Goal: Use online tool/utility: Utilize a website feature to perform a specific function

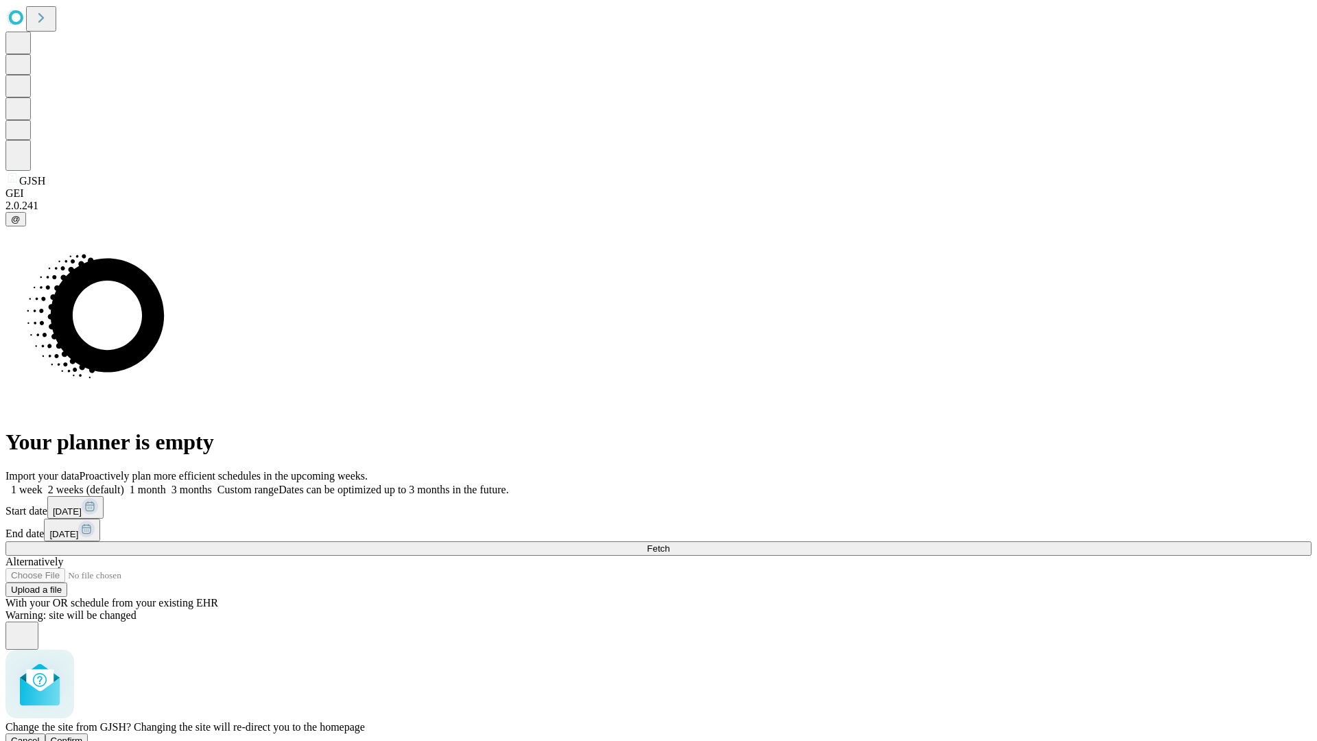
click at [83, 735] on span "Confirm" at bounding box center [67, 740] width 32 height 10
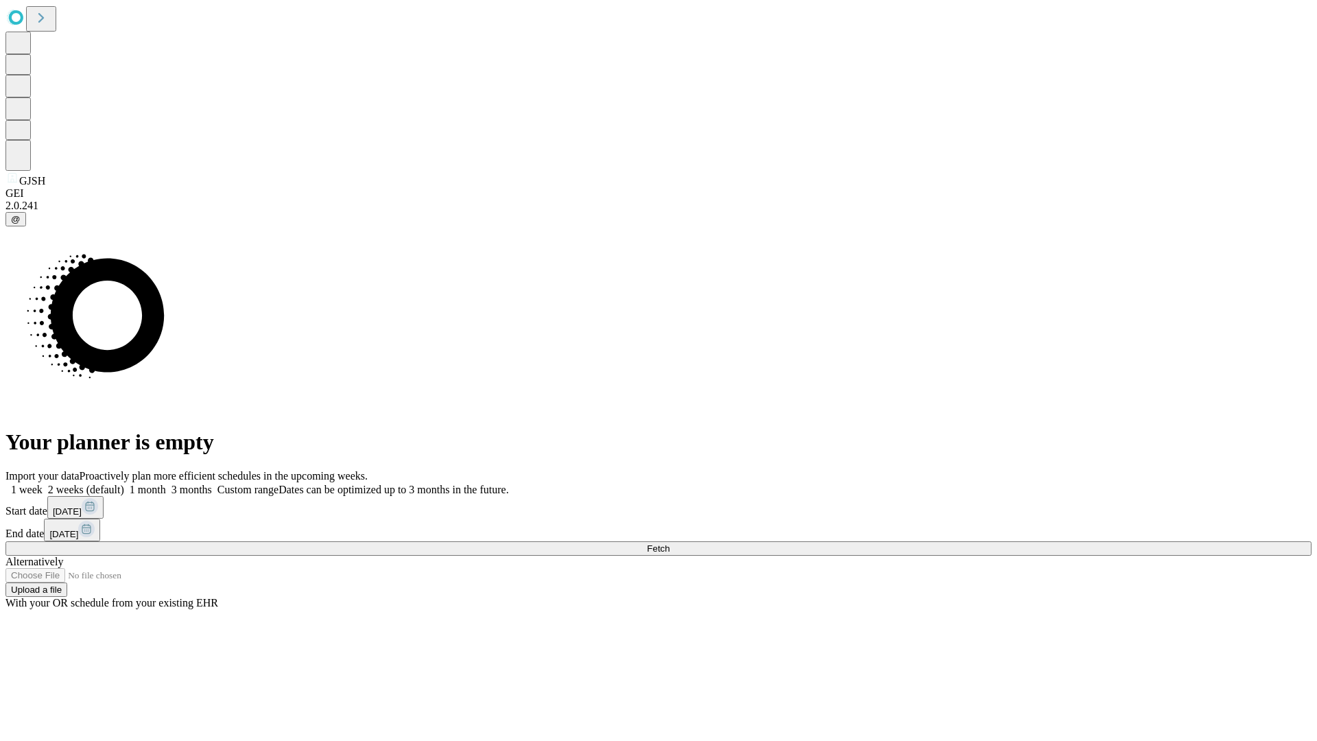
click at [124, 484] on label "2 weeks (default)" at bounding box center [84, 490] width 82 height 12
click at [669, 543] on span "Fetch" at bounding box center [658, 548] width 23 height 10
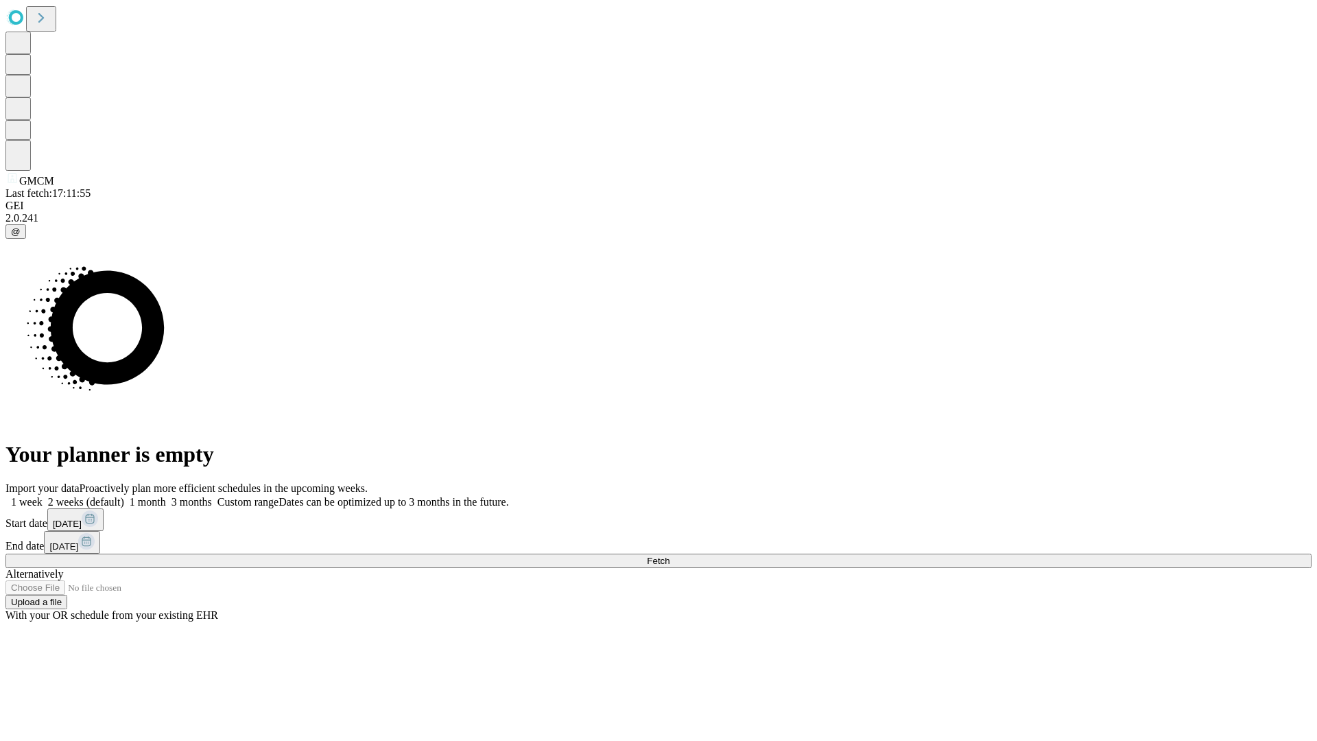
click at [124, 496] on label "2 weeks (default)" at bounding box center [84, 502] width 82 height 12
click at [669, 556] on span "Fetch" at bounding box center [658, 561] width 23 height 10
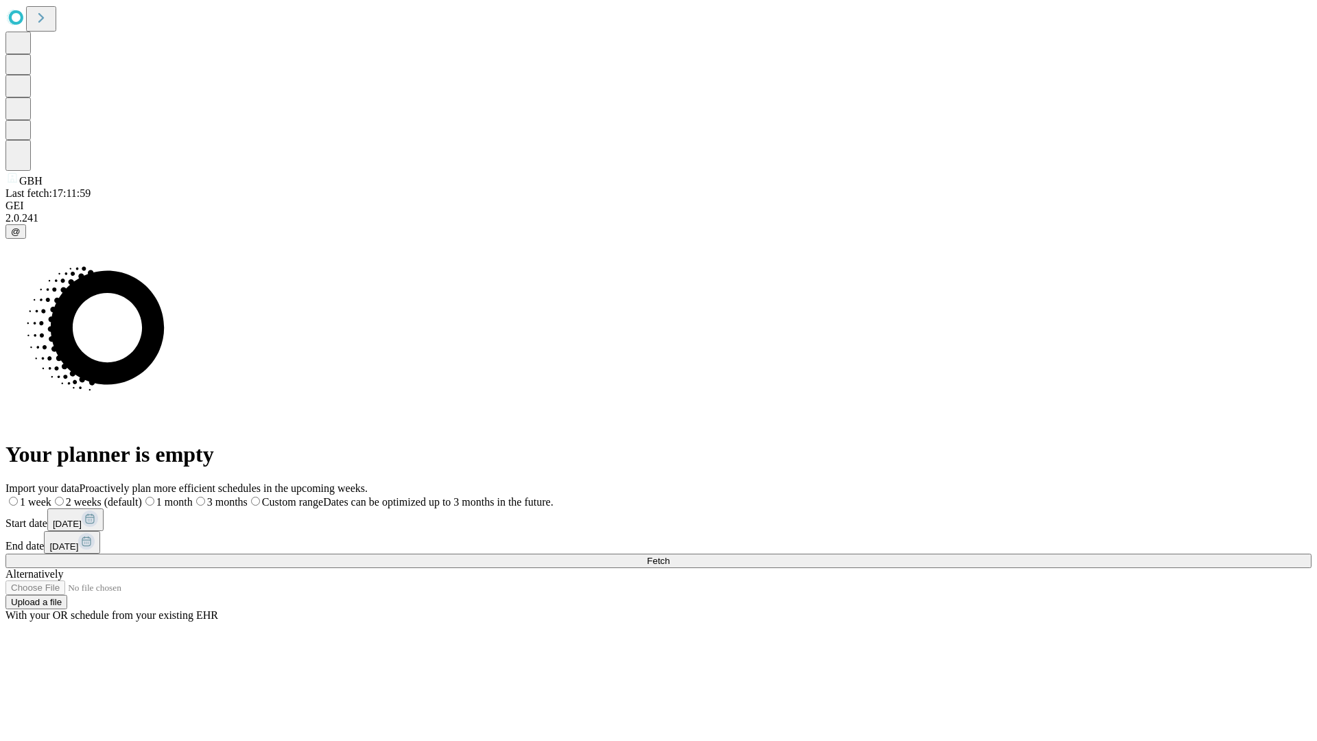
click at [142, 496] on label "2 weeks (default)" at bounding box center [96, 502] width 91 height 12
click at [669, 556] on span "Fetch" at bounding box center [658, 561] width 23 height 10
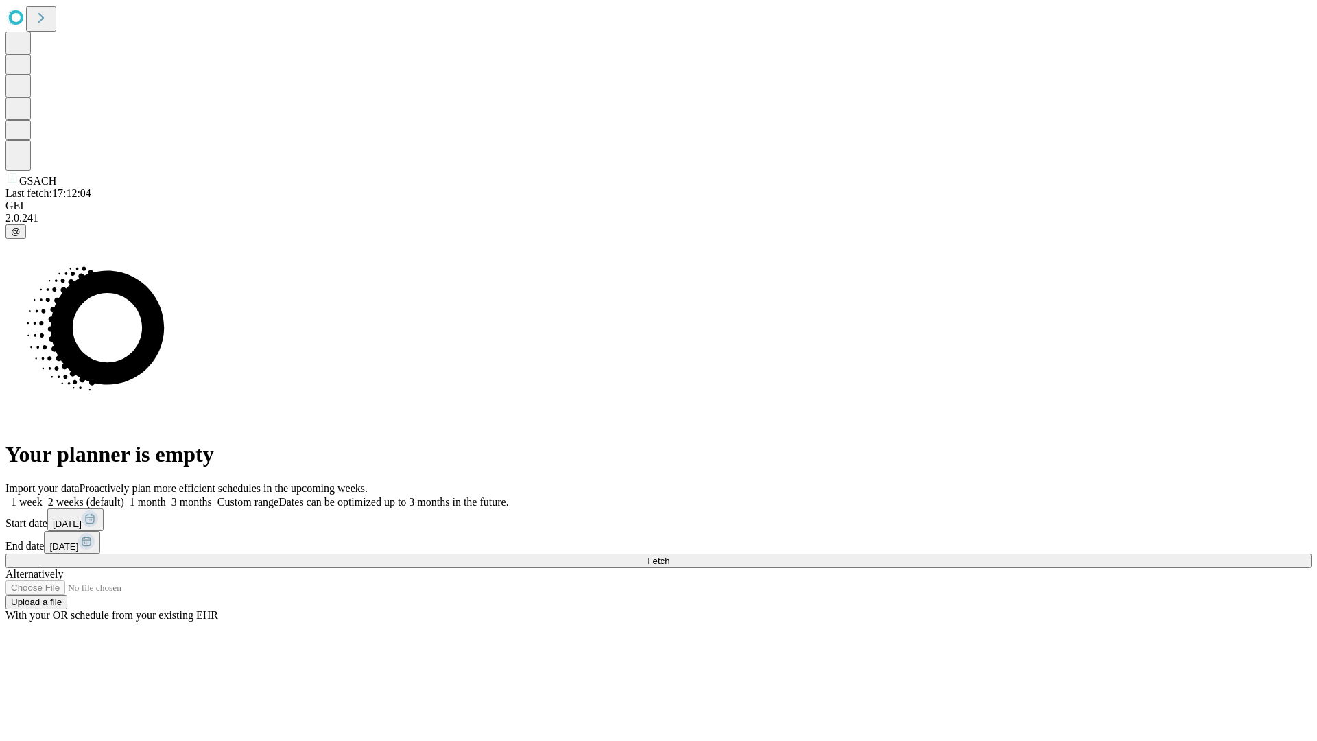
click at [669, 556] on span "Fetch" at bounding box center [658, 561] width 23 height 10
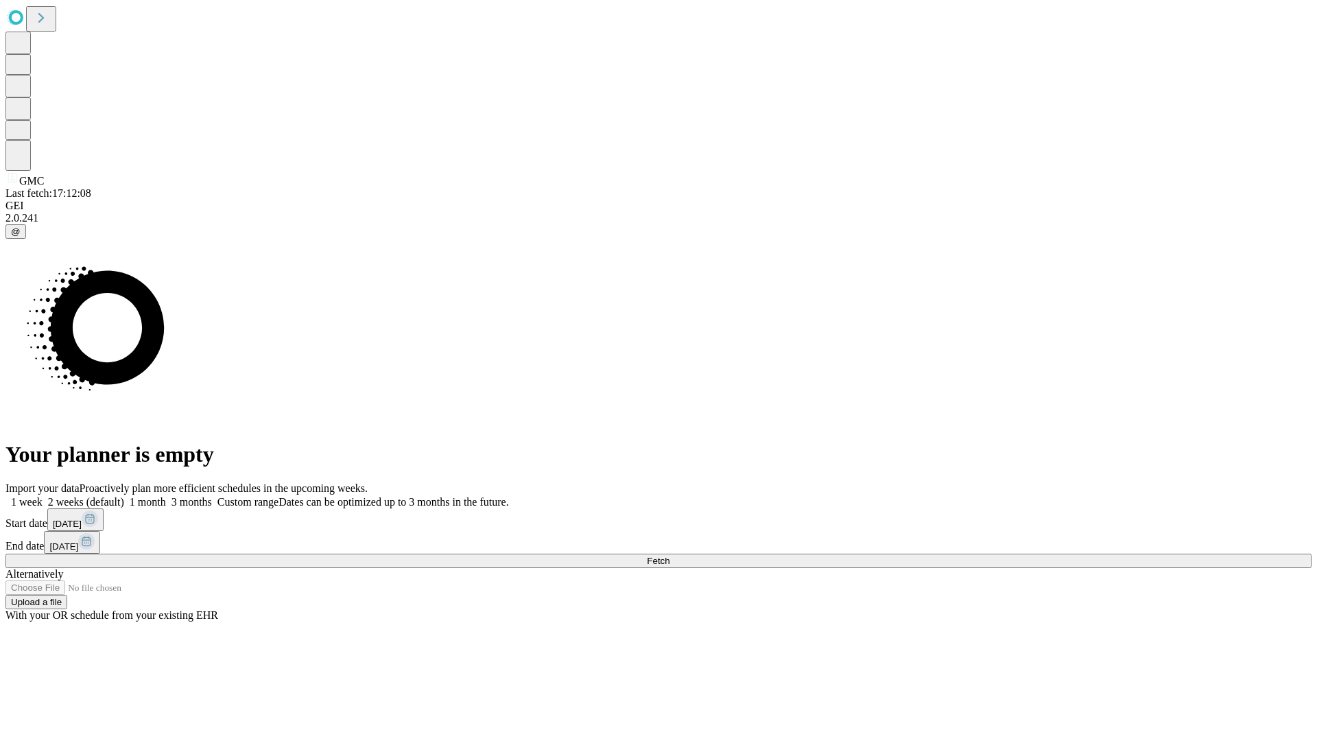
click at [124, 496] on label "2 weeks (default)" at bounding box center [84, 502] width 82 height 12
click at [669, 556] on span "Fetch" at bounding box center [658, 561] width 23 height 10
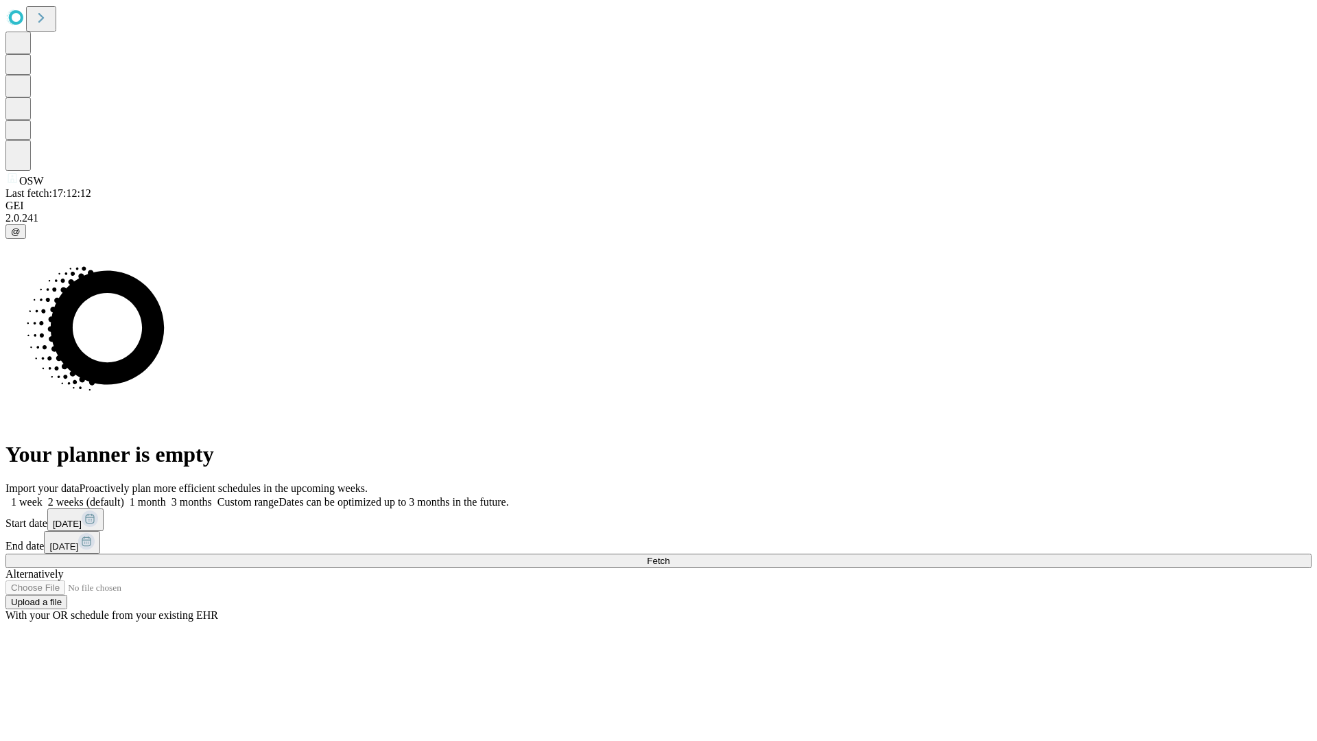
click at [124, 496] on label "2 weeks (default)" at bounding box center [84, 502] width 82 height 12
click at [669, 556] on span "Fetch" at bounding box center [658, 561] width 23 height 10
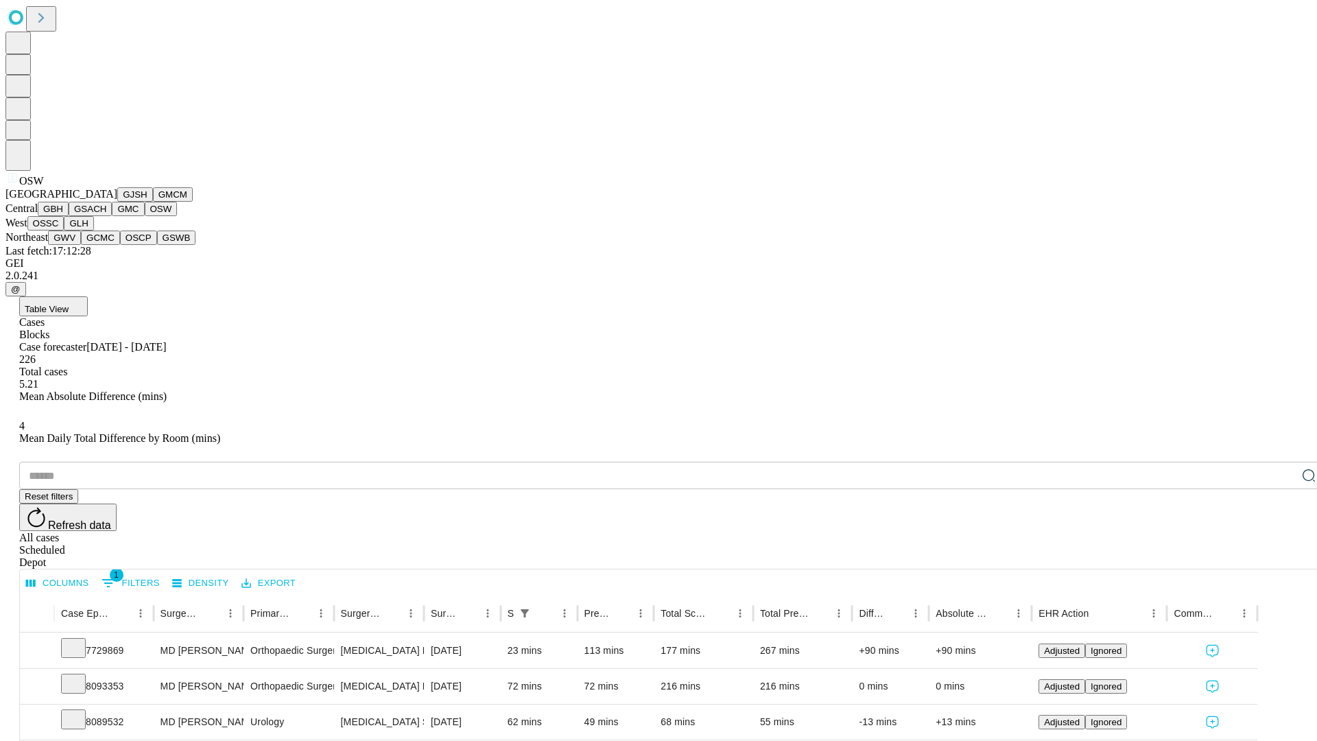
click at [64, 230] on button "OSSC" at bounding box center [45, 223] width 37 height 14
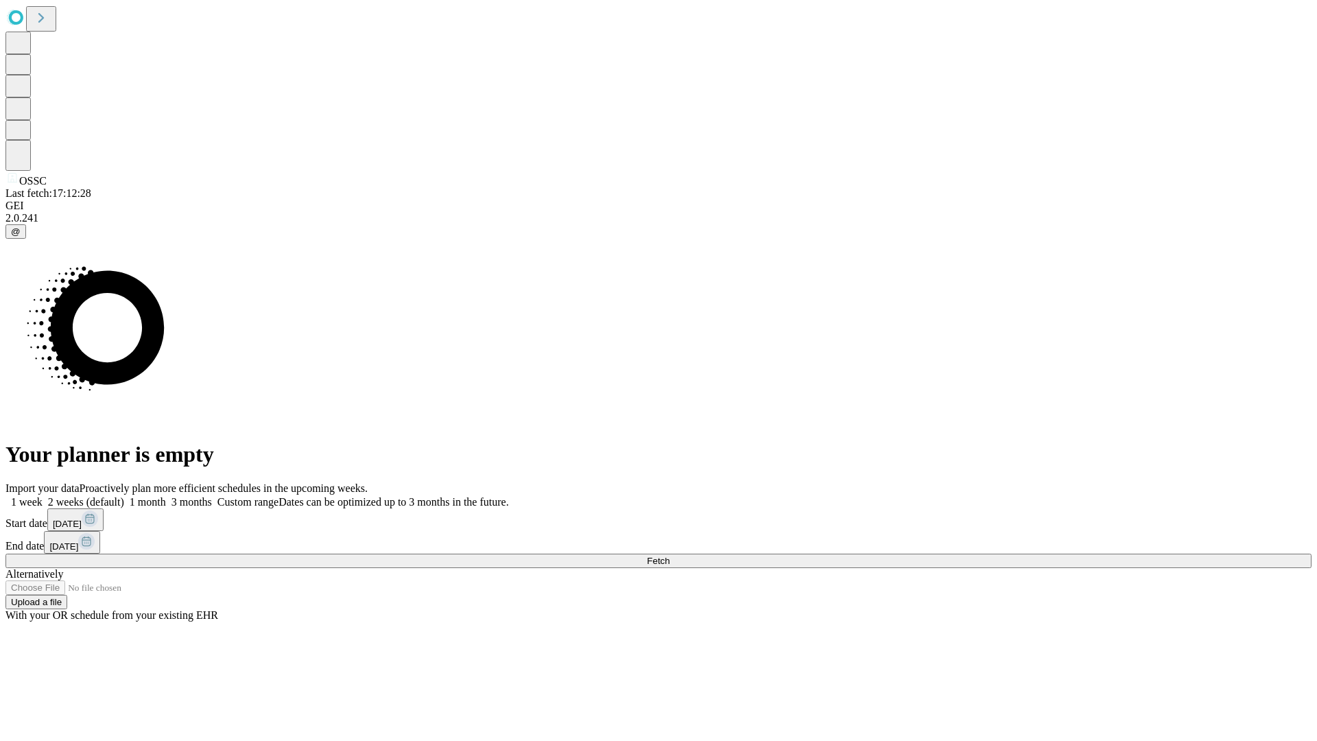
click at [124, 496] on label "2 weeks (default)" at bounding box center [84, 502] width 82 height 12
click at [669, 556] on span "Fetch" at bounding box center [658, 561] width 23 height 10
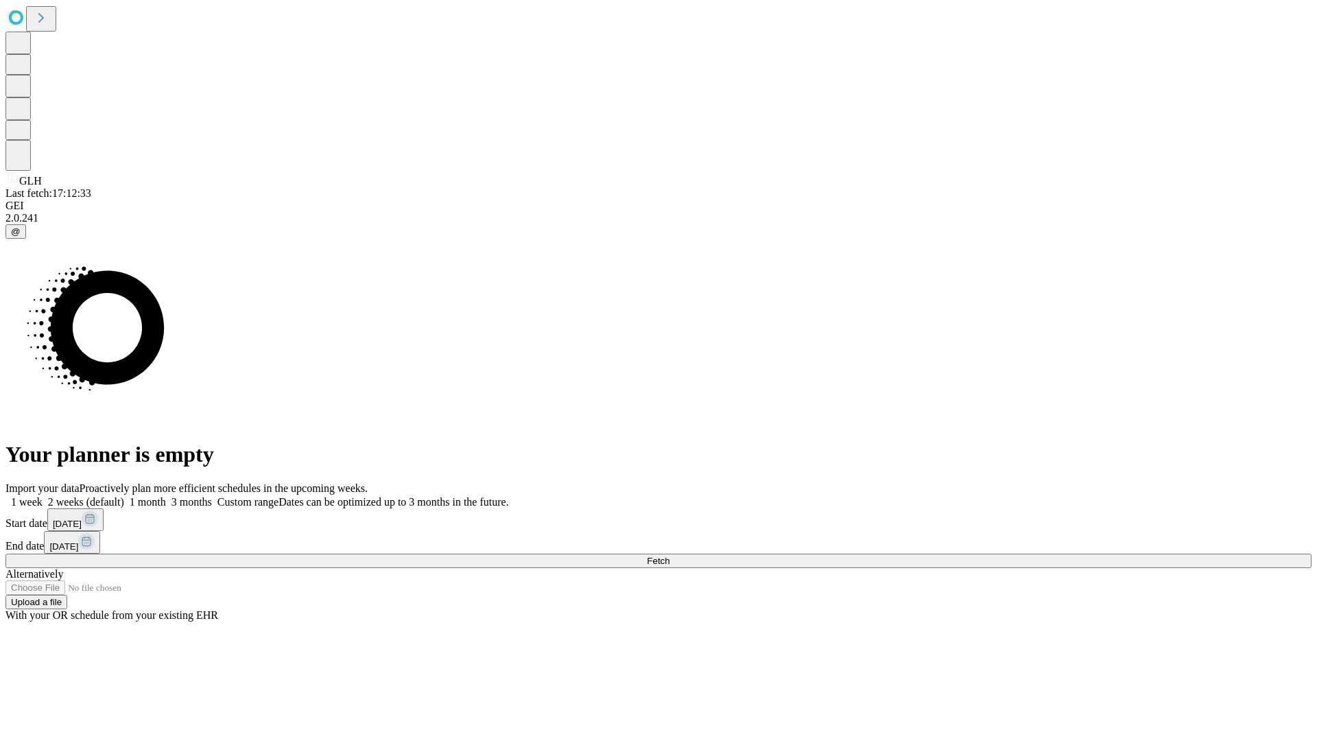
click at [124, 496] on label "2 weeks (default)" at bounding box center [84, 502] width 82 height 12
click at [669, 556] on span "Fetch" at bounding box center [658, 561] width 23 height 10
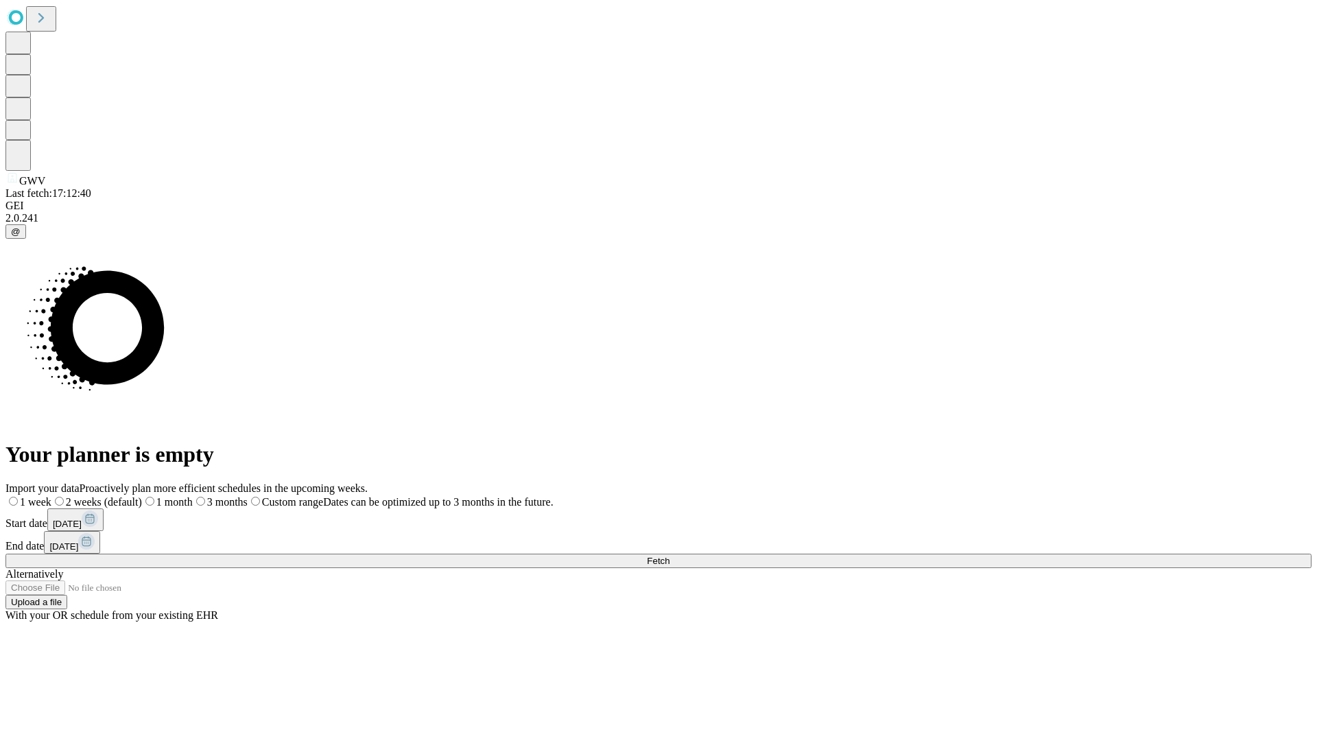
click at [669, 556] on span "Fetch" at bounding box center [658, 561] width 23 height 10
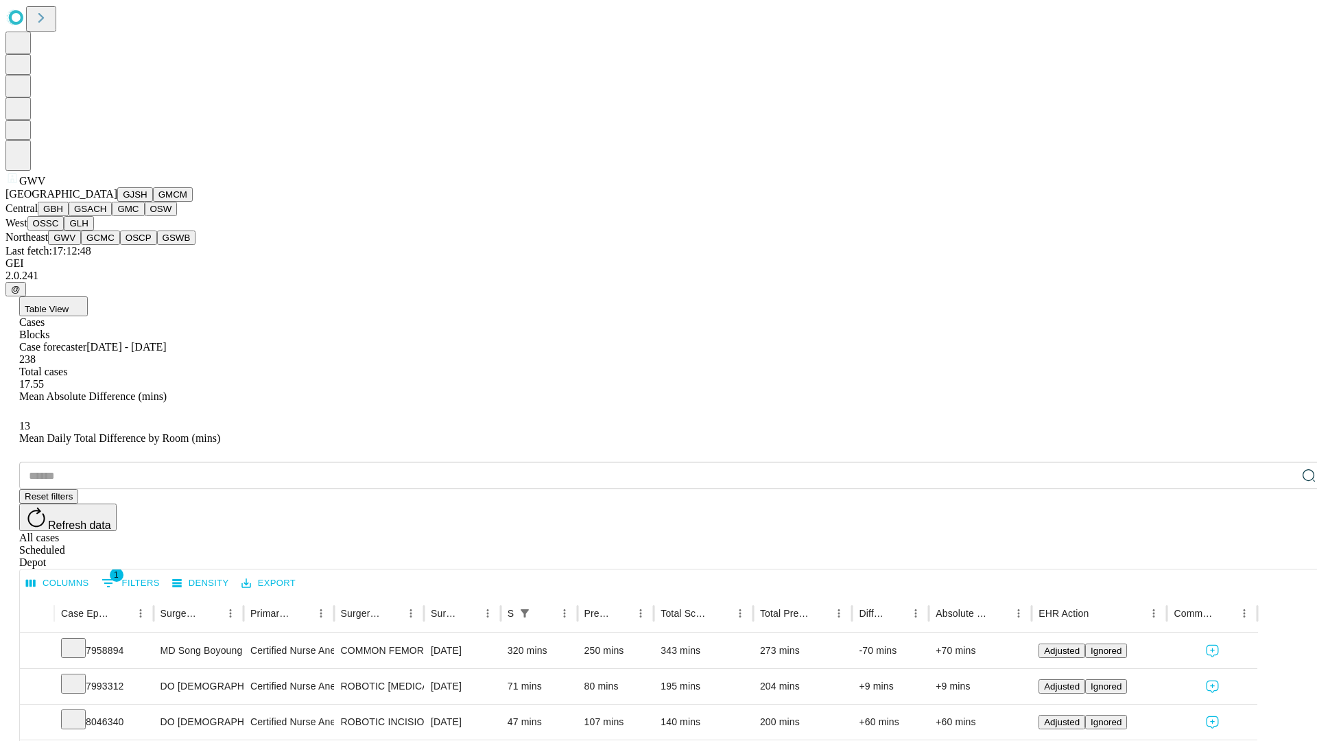
click at [106, 245] on button "GCMC" at bounding box center [100, 237] width 39 height 14
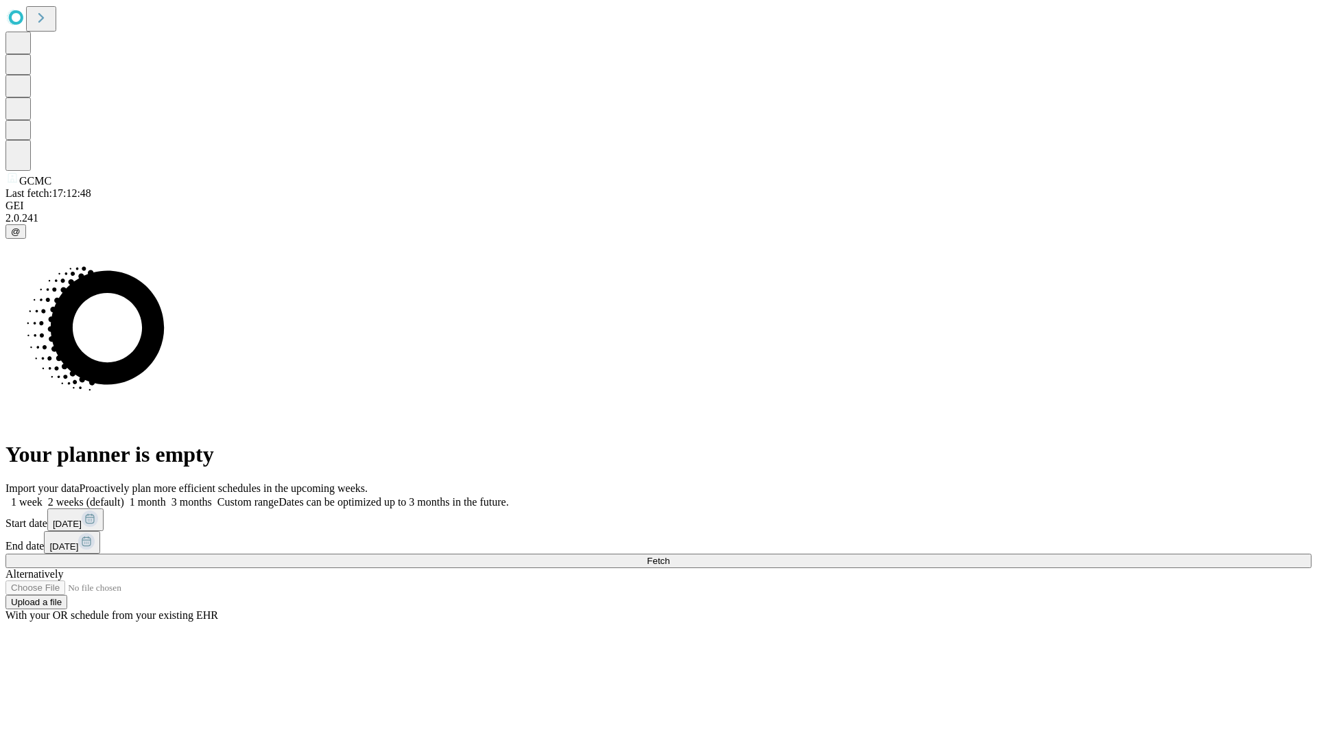
click at [124, 496] on label "2 weeks (default)" at bounding box center [84, 502] width 82 height 12
click at [669, 556] on span "Fetch" at bounding box center [658, 561] width 23 height 10
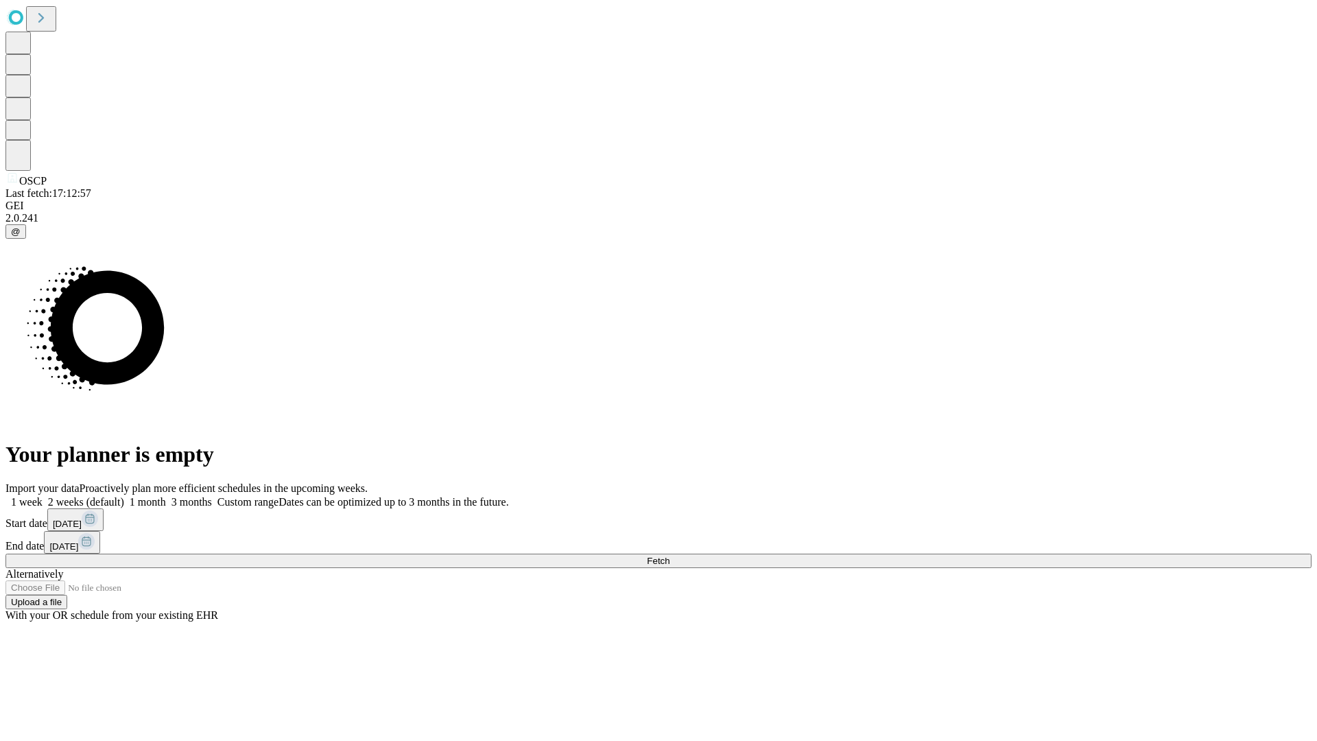
click at [124, 496] on label "2 weeks (default)" at bounding box center [84, 502] width 82 height 12
click at [669, 556] on span "Fetch" at bounding box center [658, 561] width 23 height 10
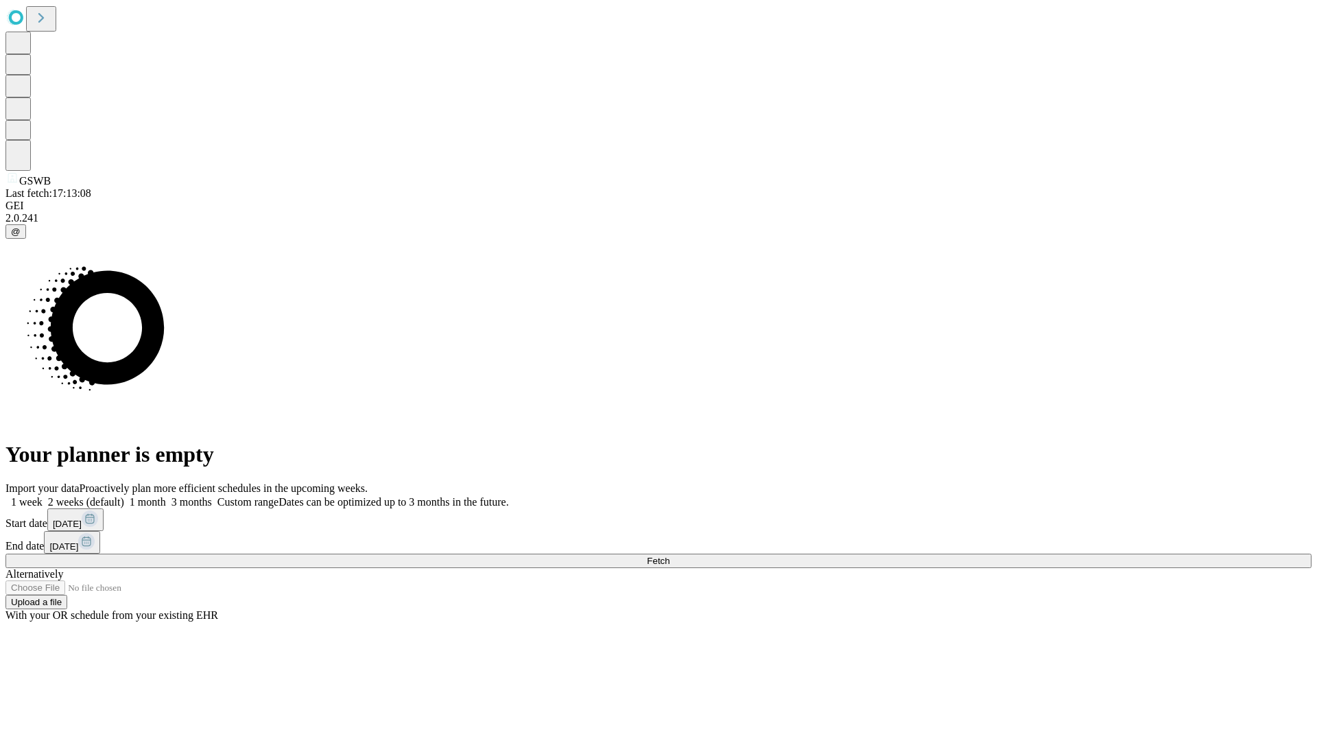
click at [124, 496] on label "2 weeks (default)" at bounding box center [84, 502] width 82 height 12
click at [669, 556] on span "Fetch" at bounding box center [658, 561] width 23 height 10
